Goal: Information Seeking & Learning: Learn about a topic

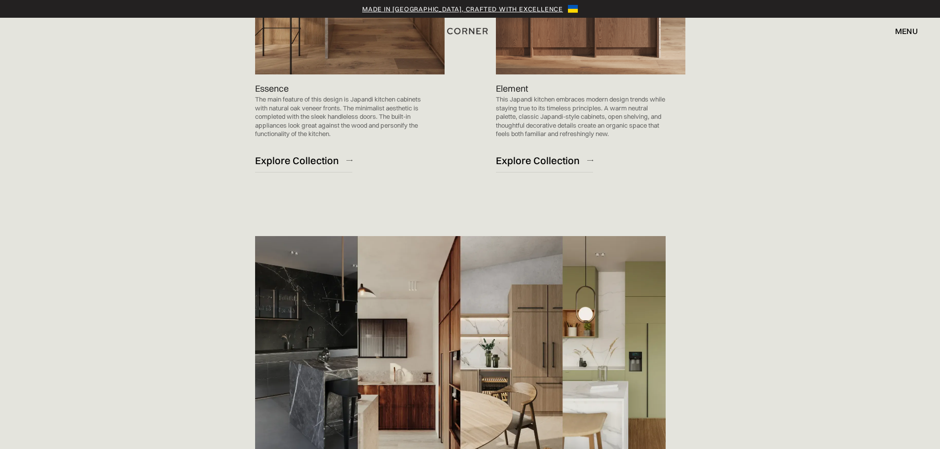
scroll to position [1430, 0]
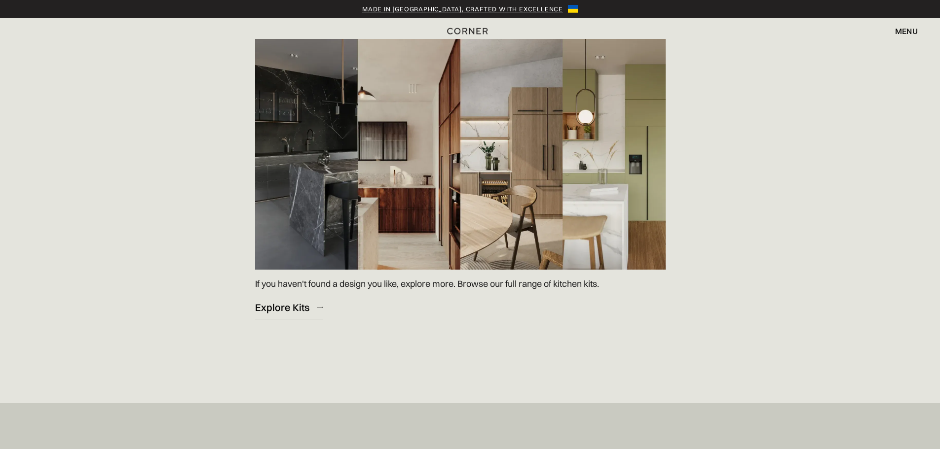
click at [350, 190] on img at bounding box center [460, 154] width 410 height 231
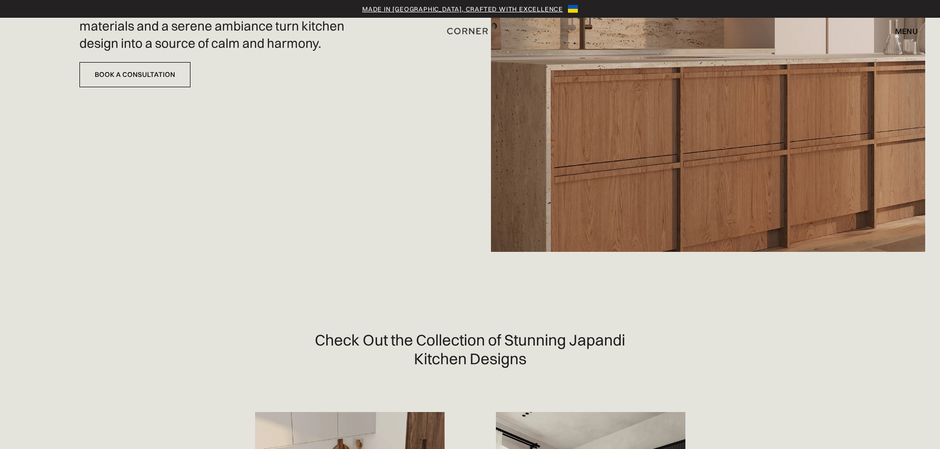
scroll to position [0, 0]
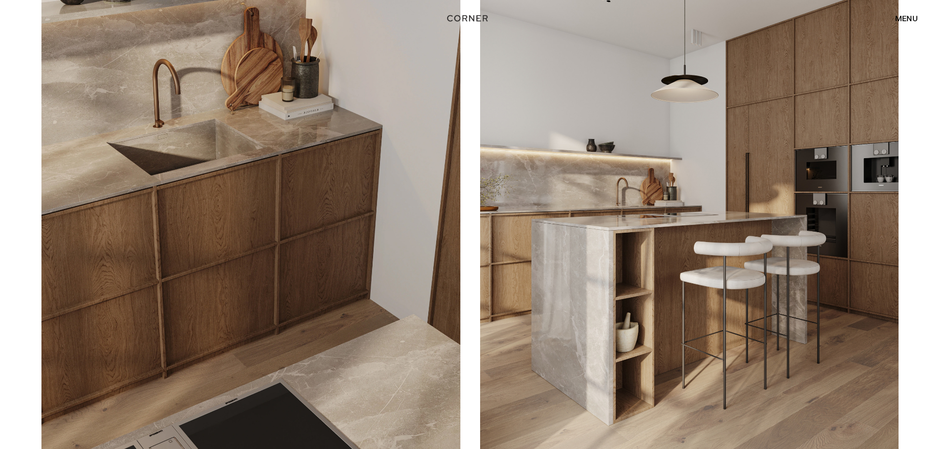
scroll to position [1578, 0]
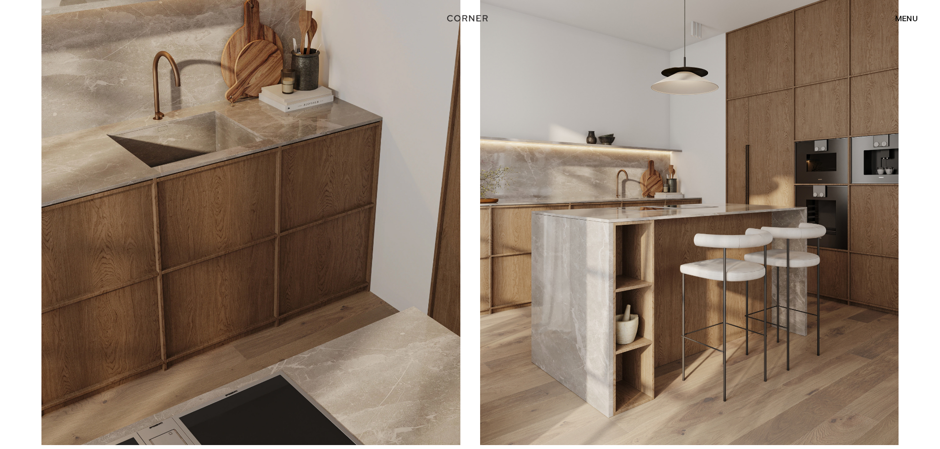
click at [245, 168] on img at bounding box center [250, 183] width 419 height 523
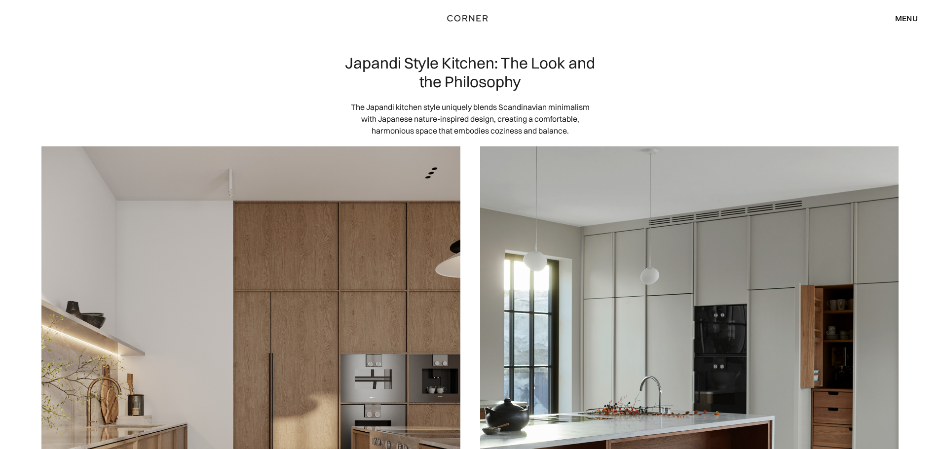
scroll to position [0, 0]
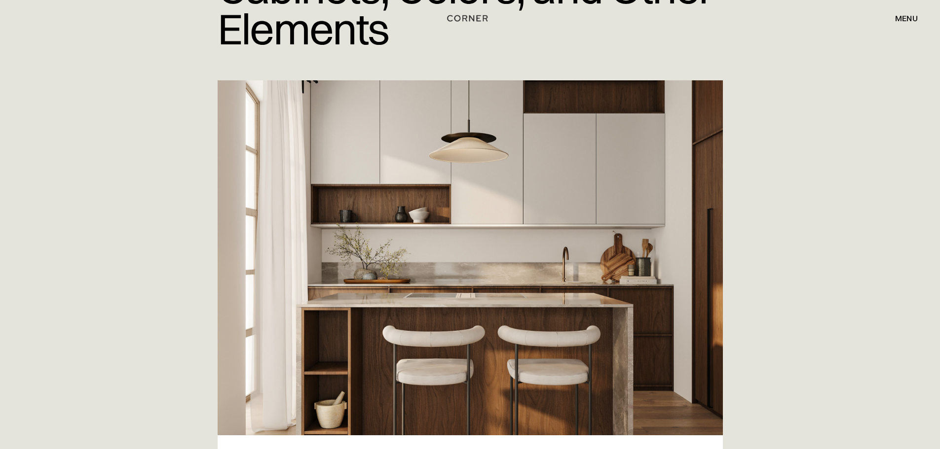
scroll to position [148, 0]
